Goal: Task Accomplishment & Management: Use online tool/utility

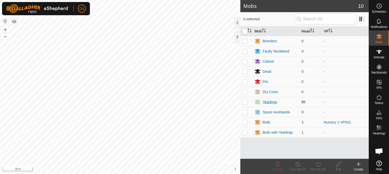
click at [270, 103] on div "Yearlings" at bounding box center [270, 101] width 14 height 5
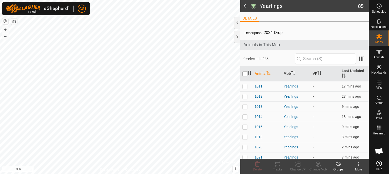
click at [245, 74] on input "checkbox" at bounding box center [244, 73] width 5 height 5
checkbox input "true"
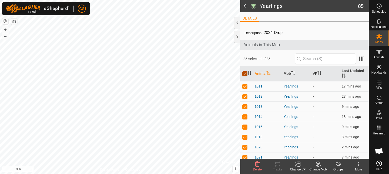
checkbox input "true"
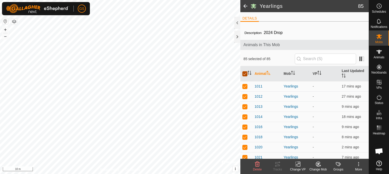
checkbox input "true"
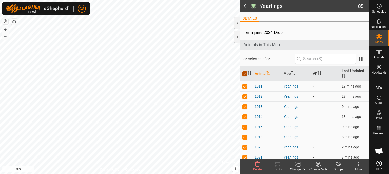
checkbox input "true"
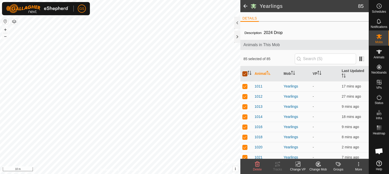
checkbox input "true"
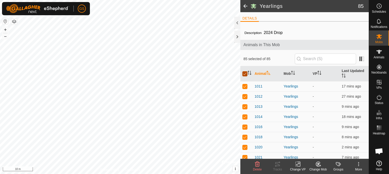
checkbox input "true"
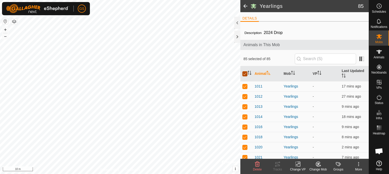
checkbox input "true"
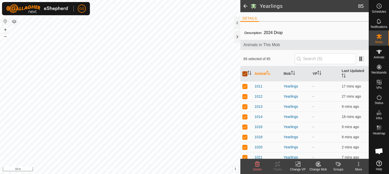
checkbox input "true"
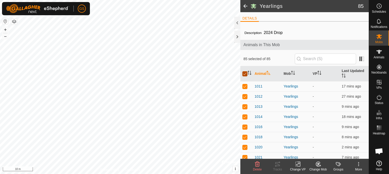
checkbox input "true"
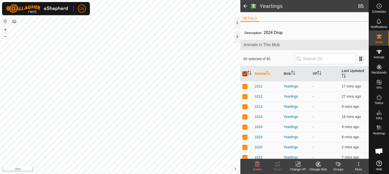
checkbox input "true"
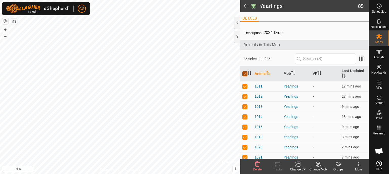
checkbox input "true"
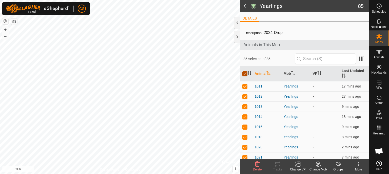
checkbox input "true"
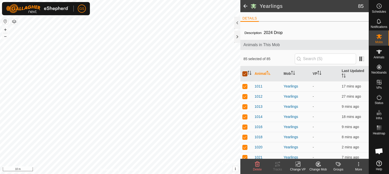
checkbox input "true"
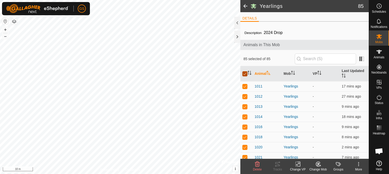
checkbox input "true"
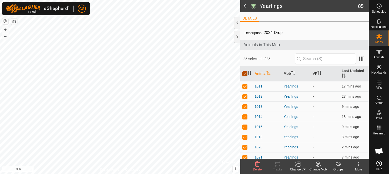
checkbox input "true"
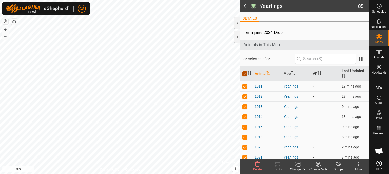
checkbox input "true"
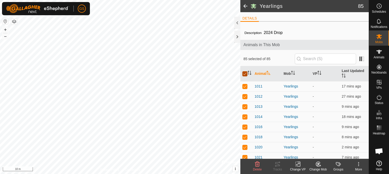
checkbox input "true"
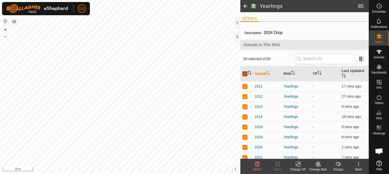
checkbox input "true"
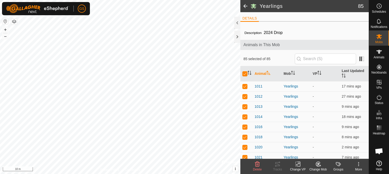
click at [300, 165] on icon at bounding box center [298, 164] width 6 height 6
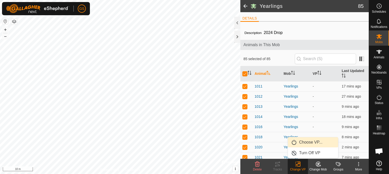
click at [307, 143] on link "Choose VP..." at bounding box center [313, 142] width 50 height 10
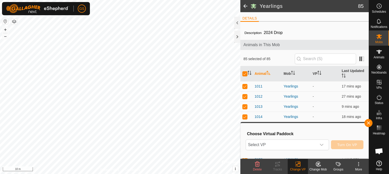
click at [307, 143] on span "Select VP" at bounding box center [281, 145] width 71 height 10
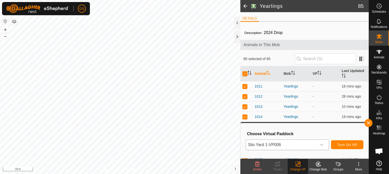
click at [323, 145] on icon "dropdown trigger" at bounding box center [322, 145] width 4 height 4
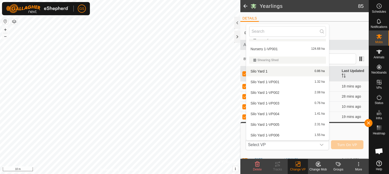
scroll to position [158, 0]
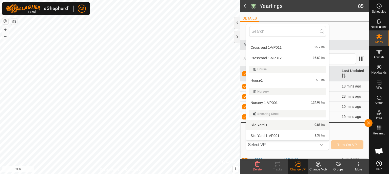
click at [290, 77] on div "House1 5.8 ha" at bounding box center [287, 80] width 77 height 6
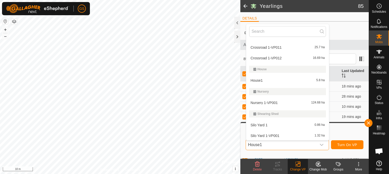
scroll to position [0, 0]
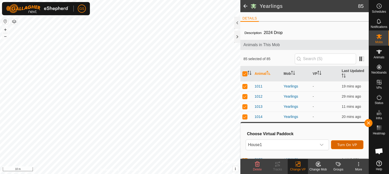
click at [351, 145] on span "Turn On VP" at bounding box center [347, 145] width 20 height 4
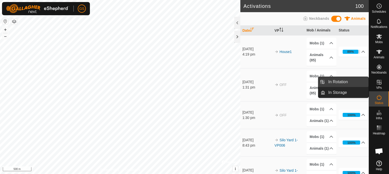
click at [356, 82] on link "In Rotation" at bounding box center [346, 82] width 43 height 10
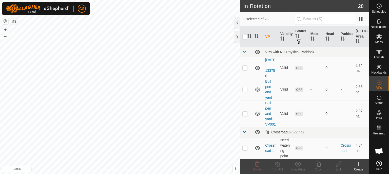
click at [356, 166] on icon at bounding box center [359, 164] width 6 height 6
